Goal: Task Accomplishment & Management: Use online tool/utility

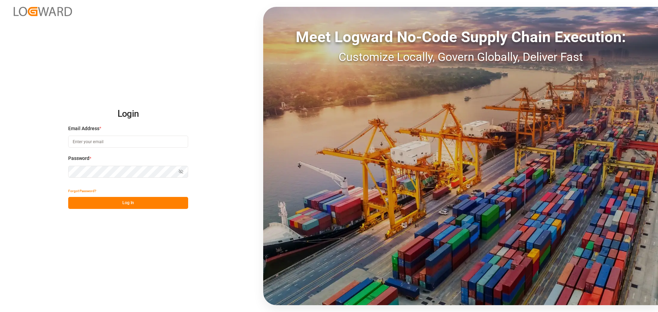
click at [90, 147] on input at bounding box center [128, 142] width 120 height 12
type input "[PERSON_NAME][EMAIL_ADDRESS][PERSON_NAME][DOMAIN_NAME]"
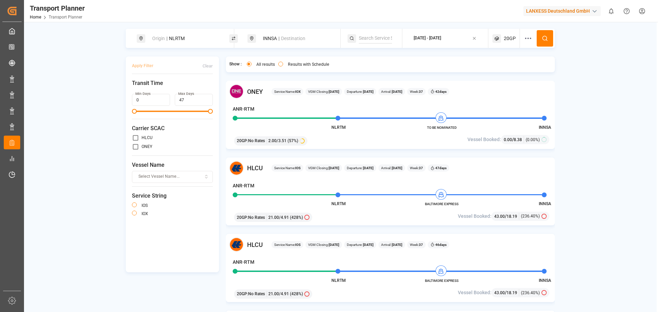
click at [193, 40] on div "Origin || NLRTM" at bounding box center [185, 38] width 74 height 13
click at [292, 33] on div "INNSA || Destination" at bounding box center [296, 38] width 74 height 13
drag, startPoint x: 271, startPoint y: 90, endPoint x: 243, endPoint y: 86, distance: 28.0
click at [243, 86] on body "Created by potrace 1.15, written by [PERSON_NAME] [DATE]-[DATE] Created by potr…" at bounding box center [329, 156] width 658 height 312
drag, startPoint x: 270, startPoint y: 86, endPoint x: 254, endPoint y: 88, distance: 15.9
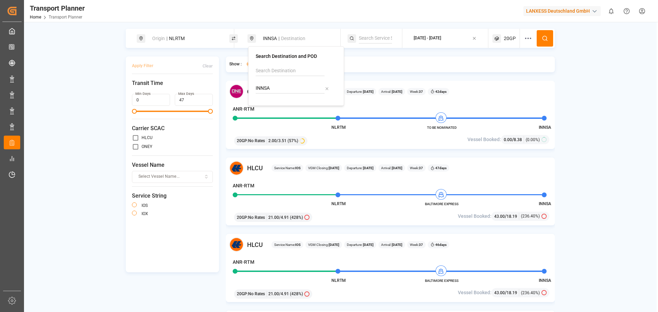
click at [254, 88] on div "Search Destination and POD INNSA" at bounding box center [296, 76] width 96 height 60
click at [263, 109] on li "IDJKT [GEOGRAPHIC_DATA], [GEOGRAPHIC_DATA]" at bounding box center [298, 114] width 78 height 27
click at [287, 106] on div "IDJKT [GEOGRAPHIC_DATA], [GEOGRAPHIC_DATA]" at bounding box center [297, 115] width 67 height 22
type input "IDJKT"
click at [515, 40] on span "20GP" at bounding box center [510, 38] width 12 height 7
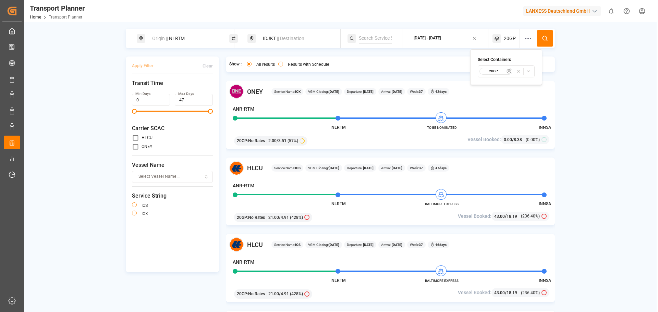
click at [511, 71] on icon "button" at bounding box center [509, 71] width 5 height 5
click at [512, 73] on span "Select Container Type..." at bounding box center [500, 71] width 45 height 6
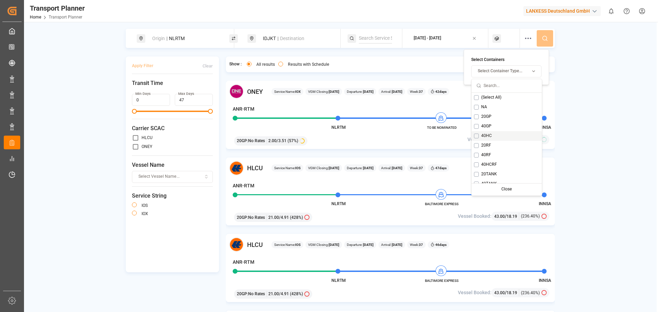
click at [477, 137] on button "Suggestions" at bounding box center [476, 136] width 5 height 5
click at [544, 38] on icon at bounding box center [545, 38] width 6 height 6
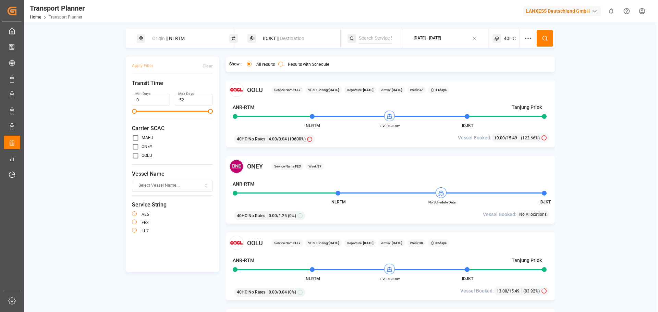
scroll to position [309, 0]
click at [441, 43] on div "[DATE] - [DATE]" at bounding box center [427, 38] width 27 height 9
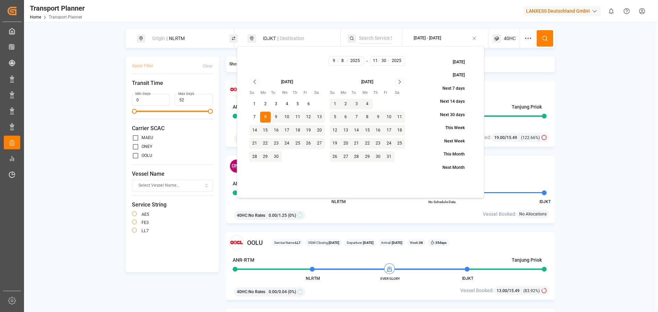
click at [309, 131] on button "19" at bounding box center [309, 130] width 11 height 11
type input "9"
type input "19"
click at [309, 131] on button "19" at bounding box center [309, 130] width 11 height 11
type input "19"
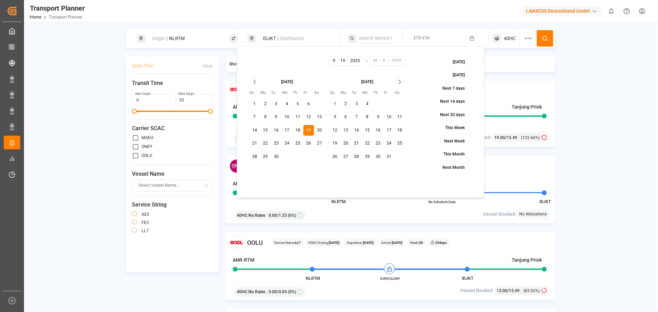
click at [403, 81] on icon "Go to next month" at bounding box center [400, 82] width 8 height 8
click at [352, 160] on button "30" at bounding box center [357, 157] width 11 height 11
type input "12"
type input "30"
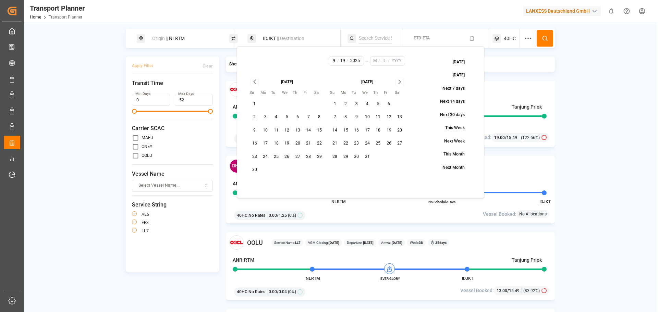
type input "2025"
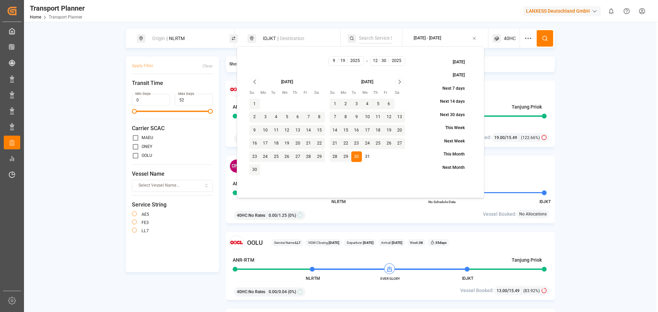
click at [546, 42] on button at bounding box center [545, 38] width 16 height 16
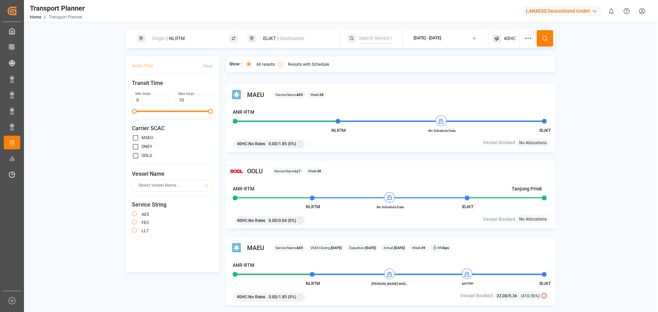
scroll to position [343, 0]
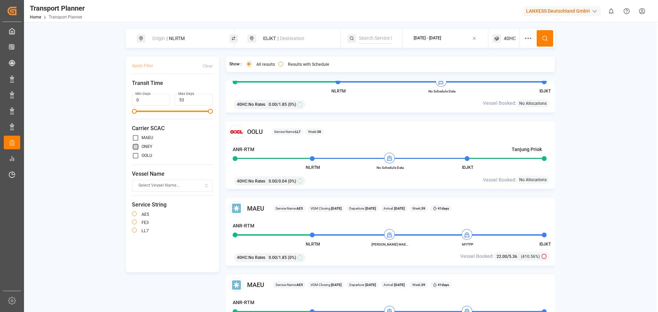
click at [133, 146] on input "primary checkbox" at bounding box center [135, 146] width 7 height 7
checkbox input "true"
click at [541, 43] on button at bounding box center [545, 38] width 16 height 16
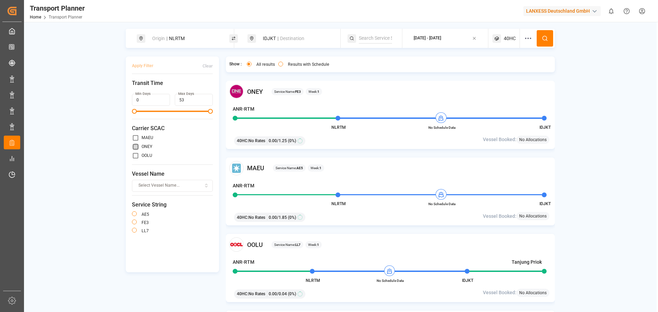
click at [135, 147] on input "primary checkbox" at bounding box center [135, 146] width 7 height 7
checkbox input "true"
click at [134, 155] on input "primary checkbox" at bounding box center [135, 155] width 7 height 7
checkbox input "true"
click at [144, 60] on div "Apply Filter Clear Transit Time Min Days 0 Max Days 53 Carrier SCAC [PERSON_NAM…" at bounding box center [172, 165] width 93 height 216
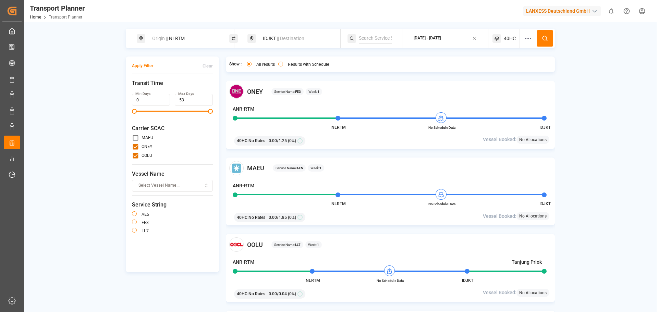
click at [144, 64] on button "Apply Filter" at bounding box center [142, 66] width 21 height 12
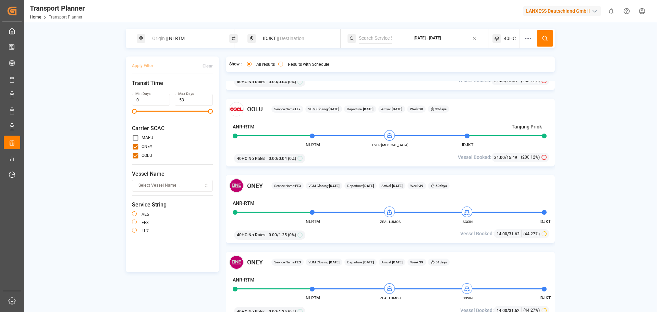
scroll to position [377, 0]
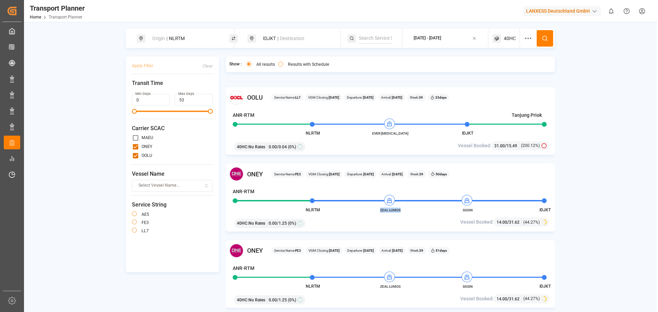
drag, startPoint x: 404, startPoint y: 211, endPoint x: 379, endPoint y: 210, distance: 25.0
click at [379, 210] on span "ZEAL LUMOS" at bounding box center [391, 210] width 38 height 5
copy span "ZEAL LUMOS"
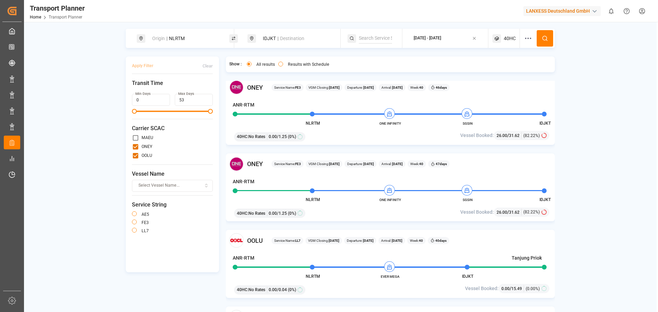
scroll to position [652, 0]
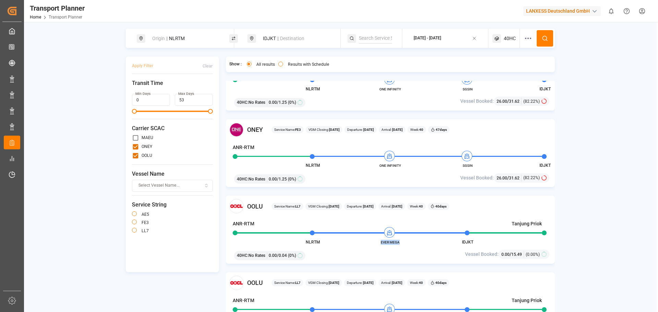
drag, startPoint x: 402, startPoint y: 242, endPoint x: 382, endPoint y: 243, distance: 19.9
click at [382, 243] on span "EVER MEGA" at bounding box center [391, 242] width 38 height 5
copy span "EVER MEGA"
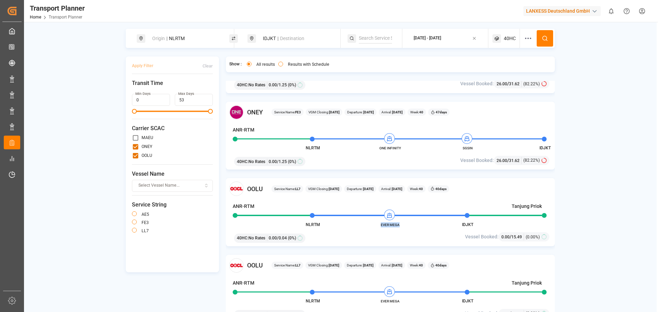
scroll to position [686, 0]
